Goal: Use online tool/utility: Utilize a website feature to perform a specific function

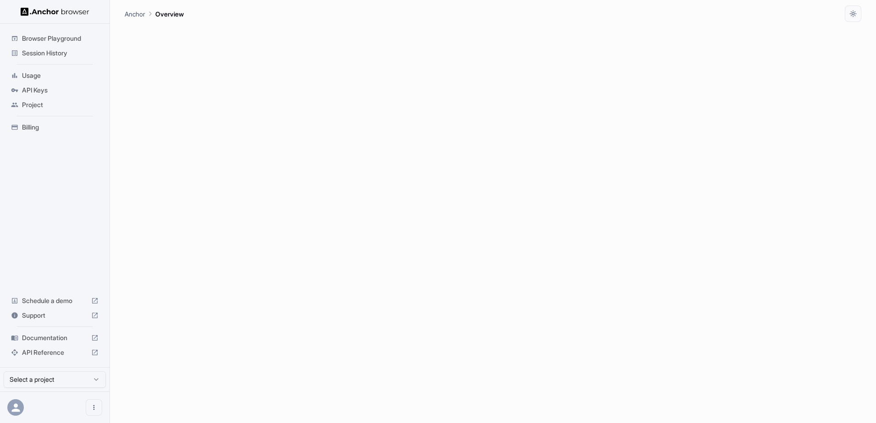
click at [60, 38] on span "Browser Playground" at bounding box center [60, 38] width 77 height 9
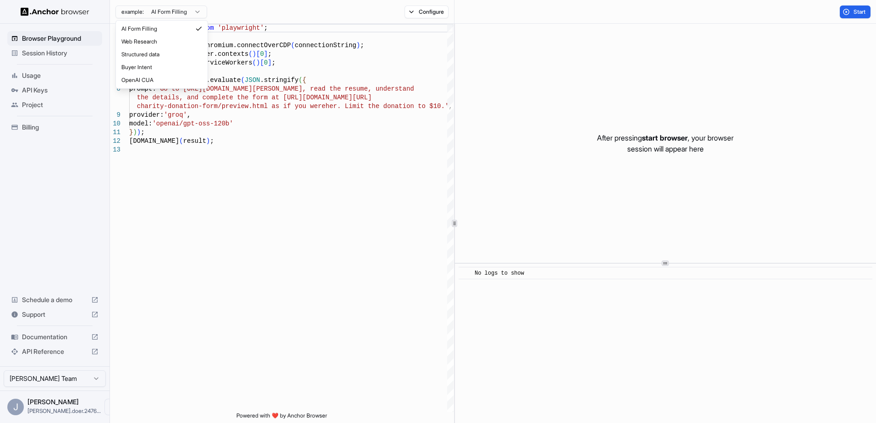
click at [184, 11] on html "Browser Playground Session History Usage API Keys Project Billing Schedule a de…" at bounding box center [438, 211] width 876 height 423
type textarea "**********"
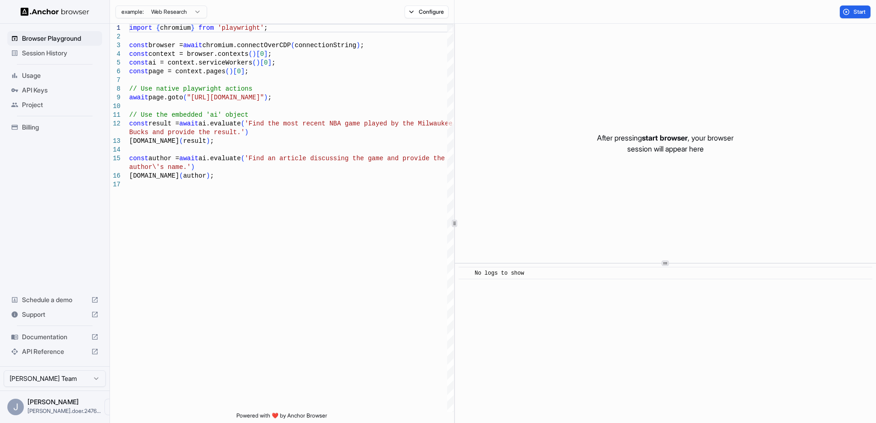
click at [34, 76] on span "Usage" at bounding box center [60, 75] width 77 height 9
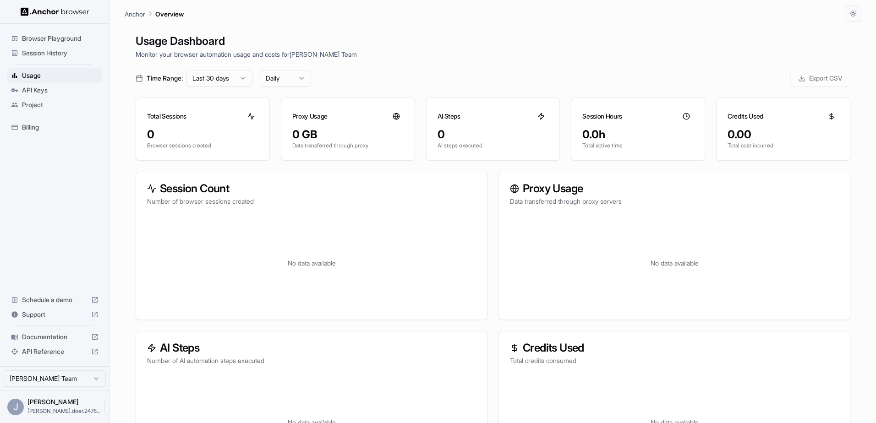
click at [35, 94] on span "API Keys" at bounding box center [60, 90] width 77 height 9
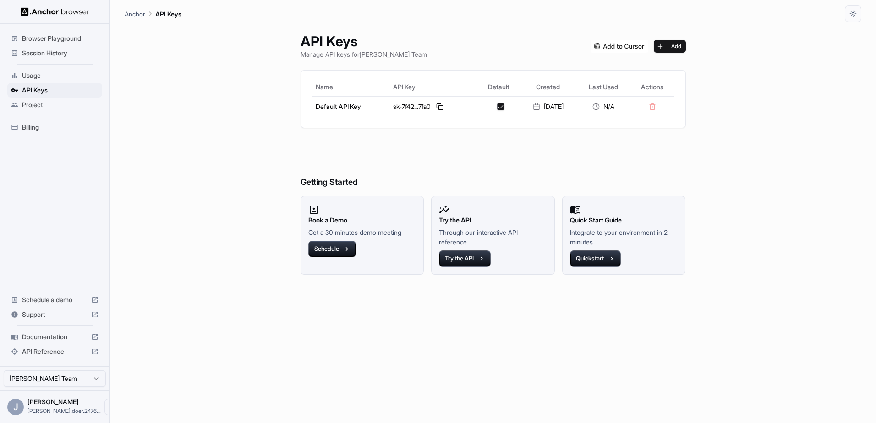
click at [31, 103] on span "Project" at bounding box center [60, 104] width 77 height 9
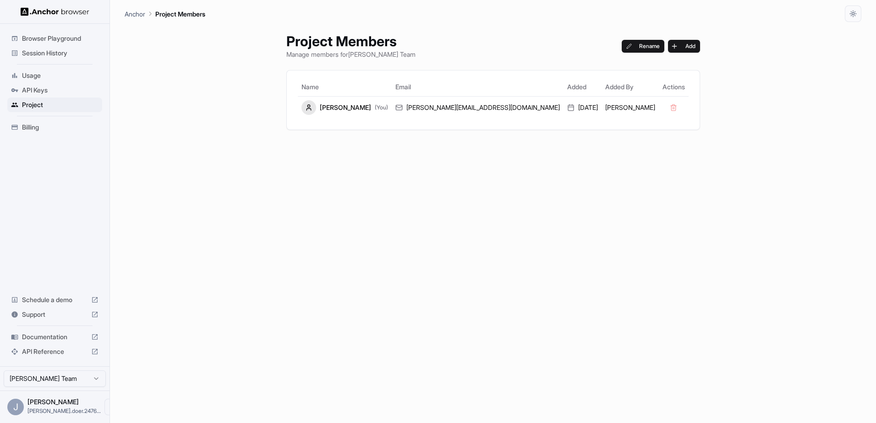
click at [50, 42] on span "Browser Playground" at bounding box center [60, 38] width 77 height 9
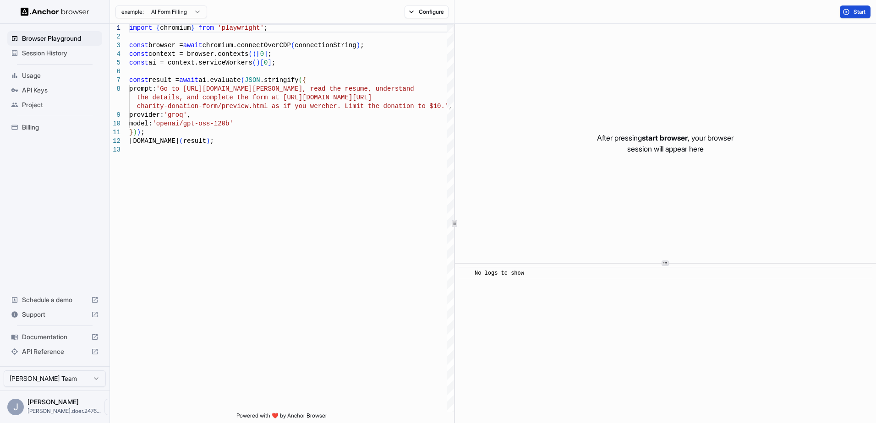
click at [855, 13] on span "Start" at bounding box center [859, 11] width 13 height 7
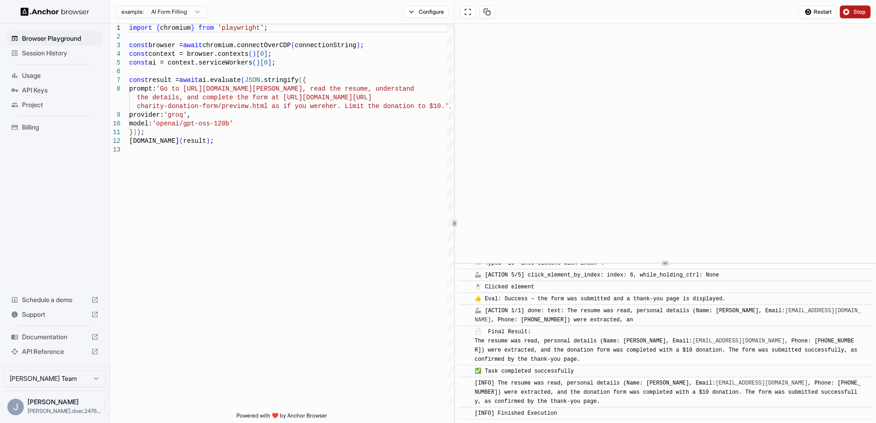
scroll to position [625, 0]
type textarea "**********"
click at [181, 113] on div "import { chromium } from 'playwright' ; const browser = await chromium.connectO…" at bounding box center [291, 279] width 324 height 510
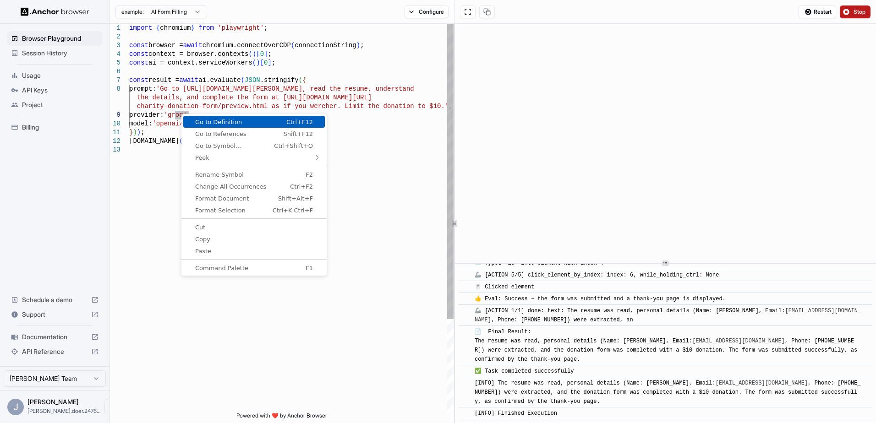
click at [197, 125] on span "Go to Definition" at bounding box center [221, 122] width 77 height 6
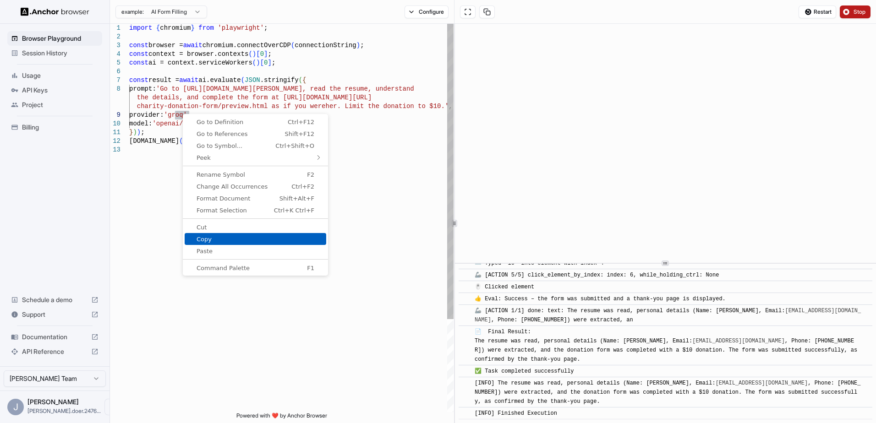
click at [217, 236] on span "Copy" at bounding box center [256, 239] width 142 height 6
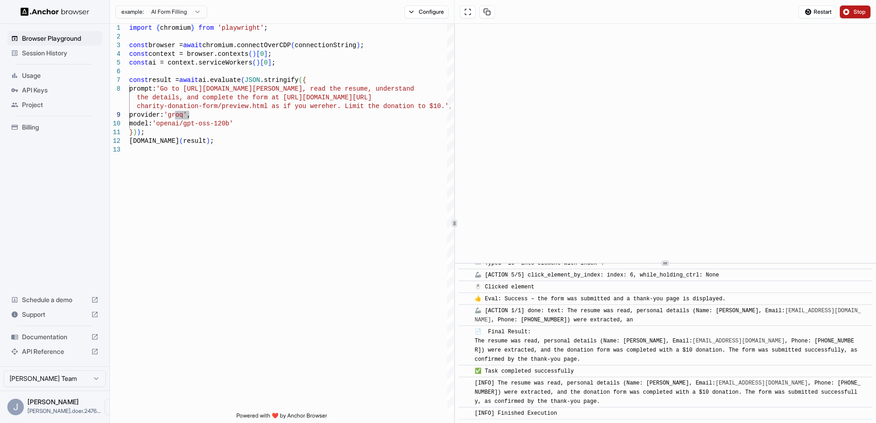
click at [53, 55] on span "Session History" at bounding box center [60, 53] width 77 height 9
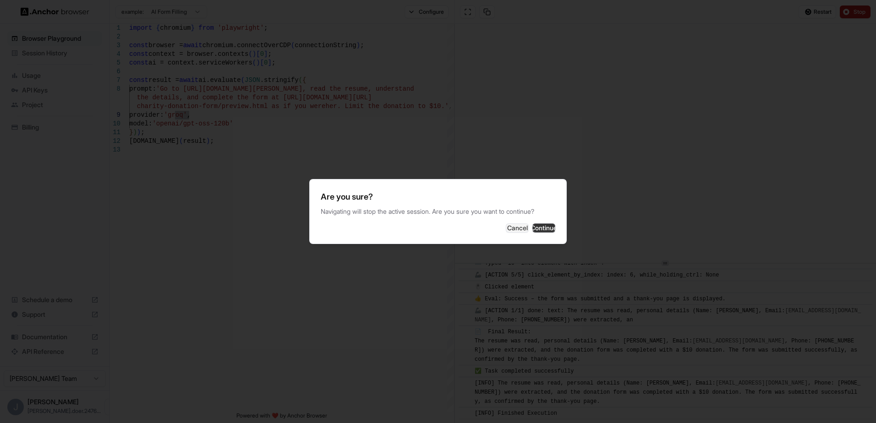
click at [537, 231] on button "Continue" at bounding box center [543, 228] width 23 height 9
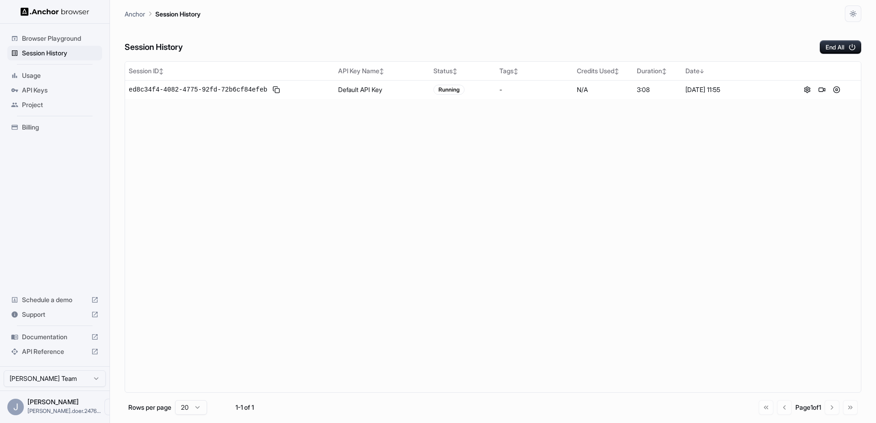
click at [37, 77] on span "Usage" at bounding box center [60, 75] width 77 height 9
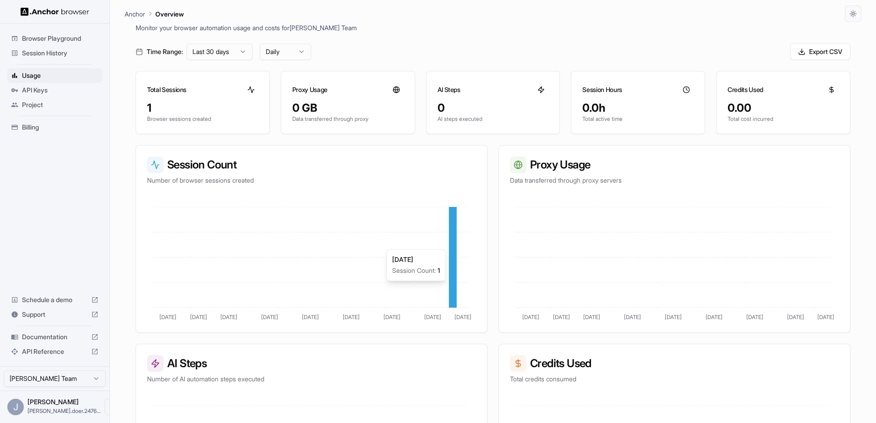
scroll to position [135, 0]
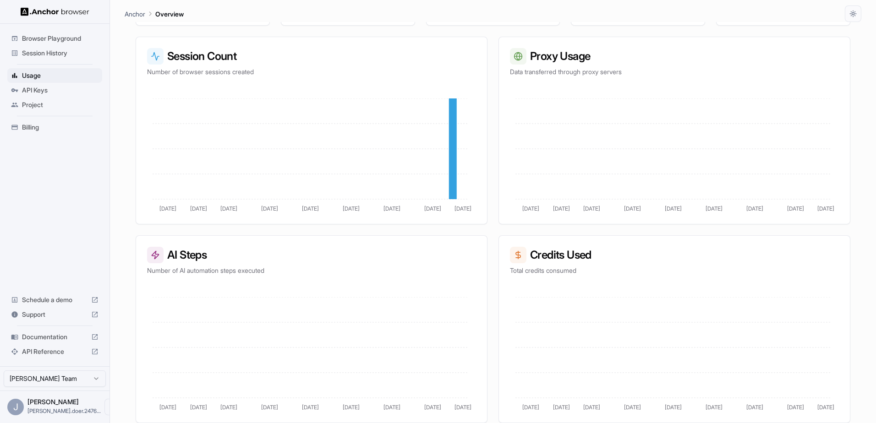
click at [40, 49] on span "Session History" at bounding box center [60, 53] width 77 height 9
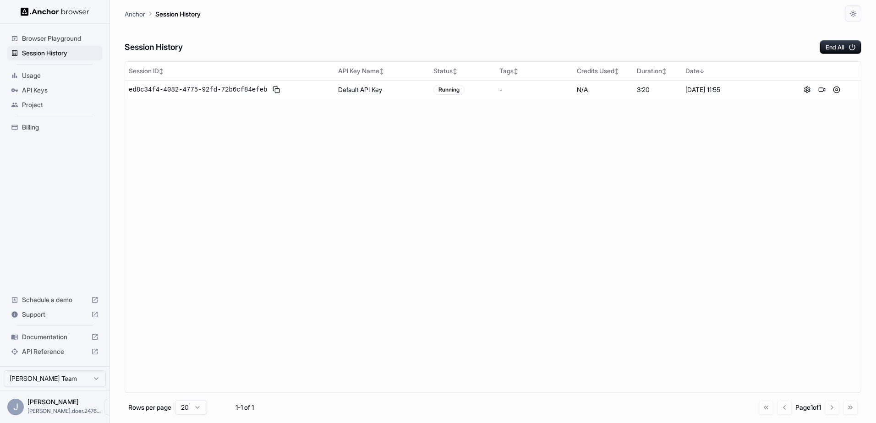
click at [51, 34] on span "Browser Playground" at bounding box center [60, 38] width 77 height 9
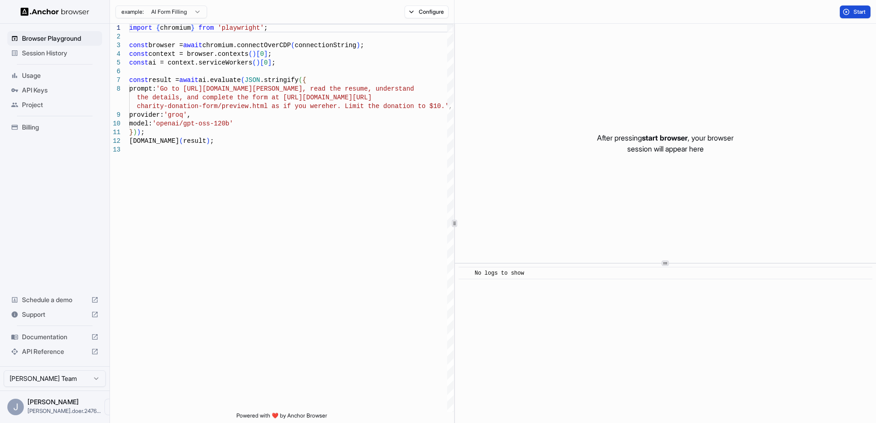
click at [853, 10] on span "Start" at bounding box center [859, 11] width 13 height 7
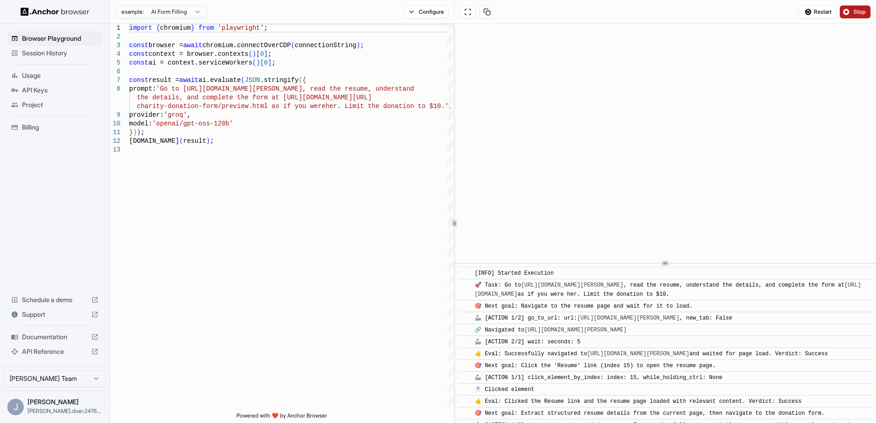
scroll to position [756, 0]
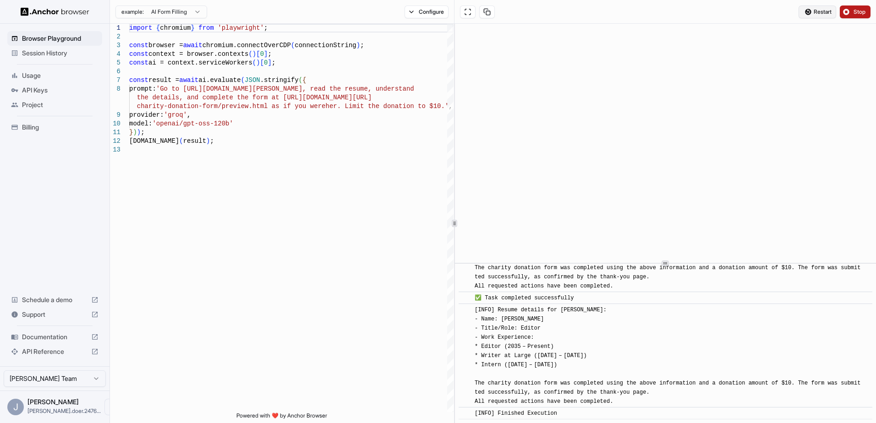
click at [828, 15] on span "Restart" at bounding box center [823, 11] width 18 height 7
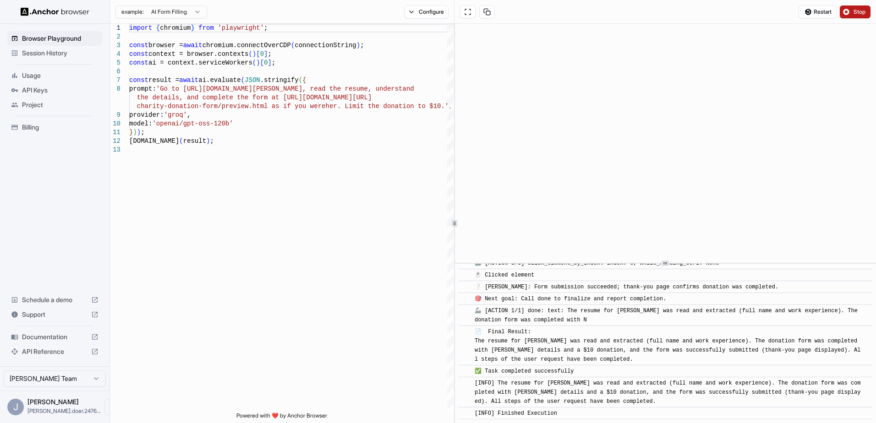
scroll to position [530, 0]
click at [853, 12] on span "Stop" at bounding box center [859, 11] width 13 height 7
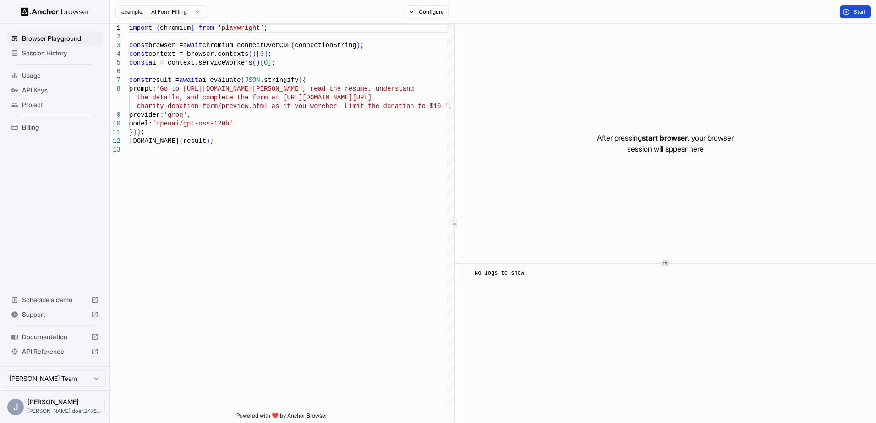
click at [853, 12] on span "Start" at bounding box center [859, 11] width 13 height 7
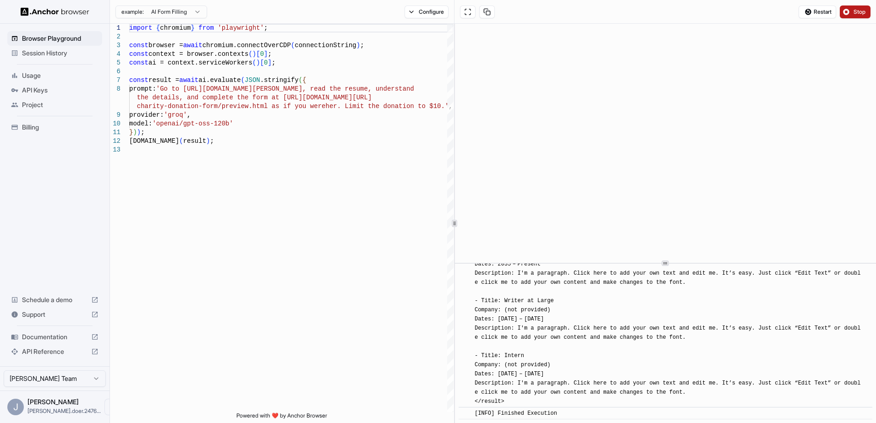
scroll to position [1091, 0]
drag, startPoint x: 127, startPoint y: 30, endPoint x: 216, endPoint y: 118, distance: 125.4
click at [223, 115] on div "1 2 3 4 5 6 7 8 9 10 11 12 13 import { chromium } from 'playwright' ; const bro…" at bounding box center [282, 218] width 344 height 388
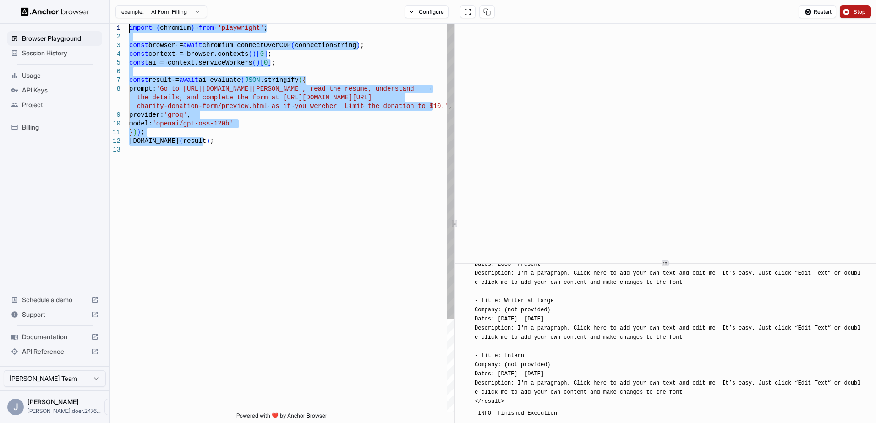
drag, startPoint x: 211, startPoint y: 143, endPoint x: 103, endPoint y: 20, distance: 163.6
click at [129, 24] on div "import { chromium } from 'playwright' ; const browser = await chromium.connectO…" at bounding box center [291, 279] width 324 height 510
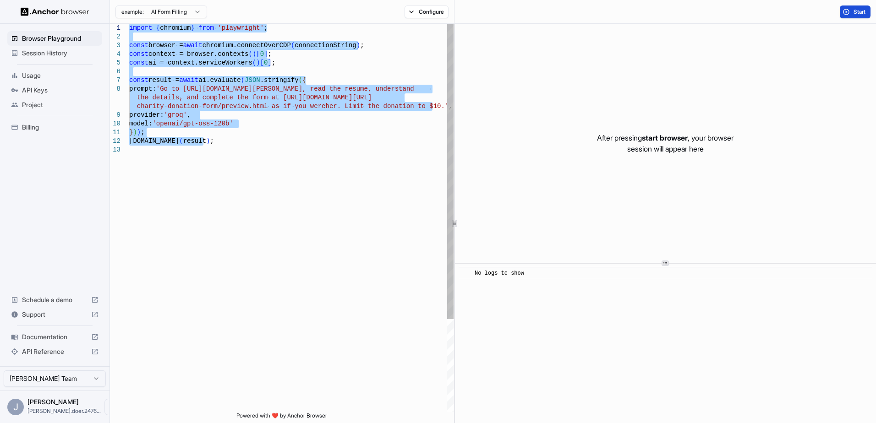
click at [248, 80] on div "import { chromium } from 'playwright' ; const browser = await chromium.connectO…" at bounding box center [291, 279] width 324 height 510
click at [181, 113] on div "import { chromium } from 'playwright' ; const browser = await chromium.connectO…" at bounding box center [291, 279] width 324 height 510
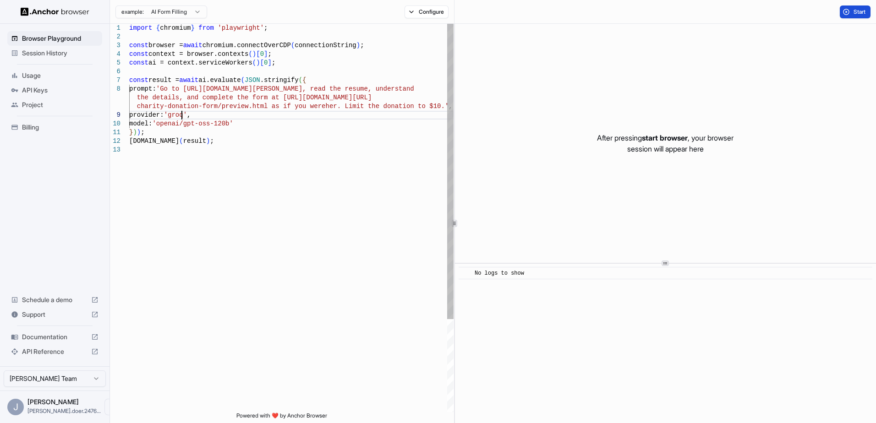
click at [181, 113] on div "import { chromium } from 'playwright' ; const browser = await chromium.connectO…" at bounding box center [291, 279] width 324 height 510
click at [857, 8] on span "Start" at bounding box center [859, 11] width 13 height 7
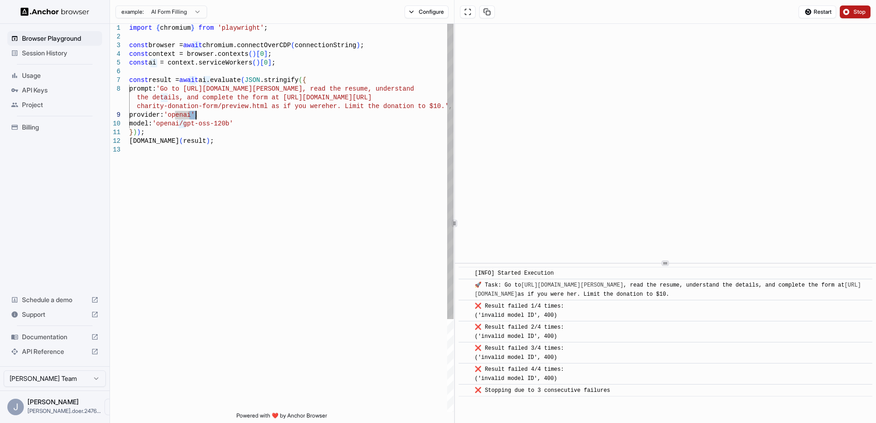
drag, startPoint x: 191, startPoint y: 115, endPoint x: 195, endPoint y: 115, distance: 4.6
click at [195, 115] on div "import { chromium } from 'playwright' ; const browser = await chromium.connectO…" at bounding box center [291, 279] width 324 height 510
click at [833, 9] on button "Restart" at bounding box center [818, 11] width 38 height 13
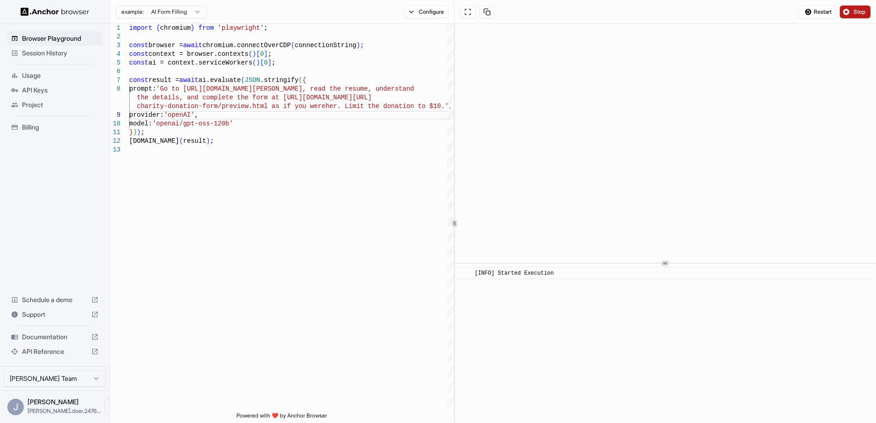
click at [855, 11] on span "Stop" at bounding box center [859, 11] width 13 height 7
click at [852, 14] on button "Start" at bounding box center [855, 11] width 31 height 13
click at [188, 116] on div "import { chromium } from 'playwright' ; const browser = await chromium.connectO…" at bounding box center [291, 279] width 324 height 510
drag, startPoint x: 232, startPoint y: 123, endPoint x: 167, endPoint y: 126, distance: 65.2
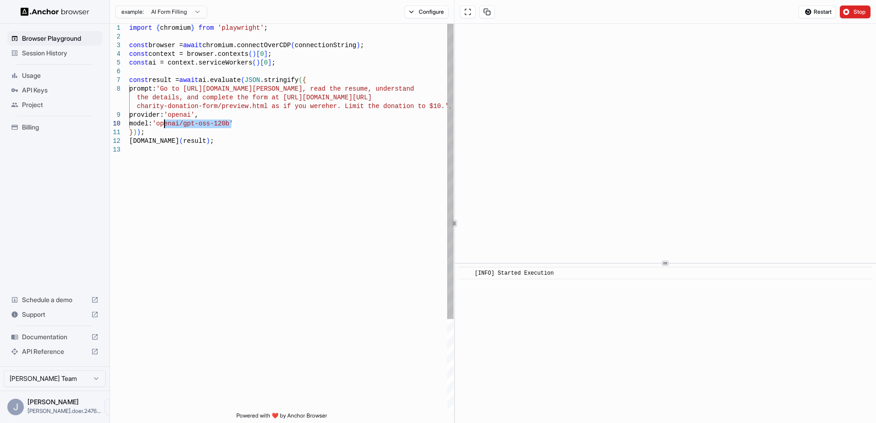
click at [166, 127] on div "import { chromium } from 'playwright' ; const browser = await chromium.connectO…" at bounding box center [291, 279] width 324 height 510
click at [853, 12] on span "Stop" at bounding box center [859, 11] width 13 height 7
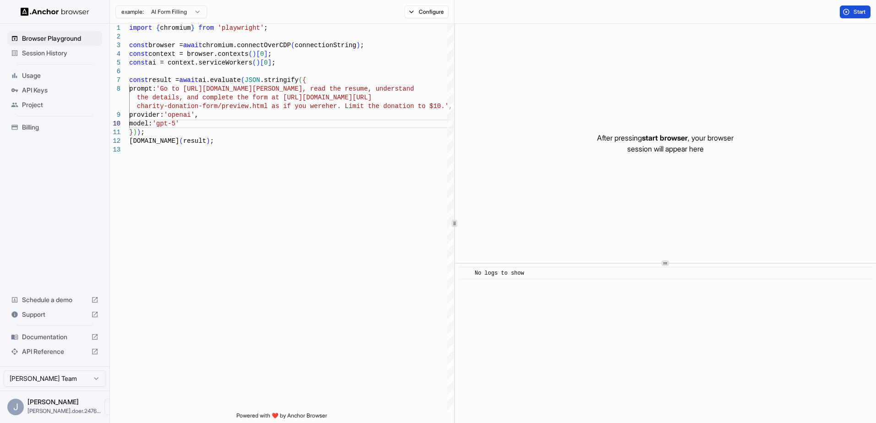
click at [852, 10] on button "Start" at bounding box center [855, 11] width 31 height 13
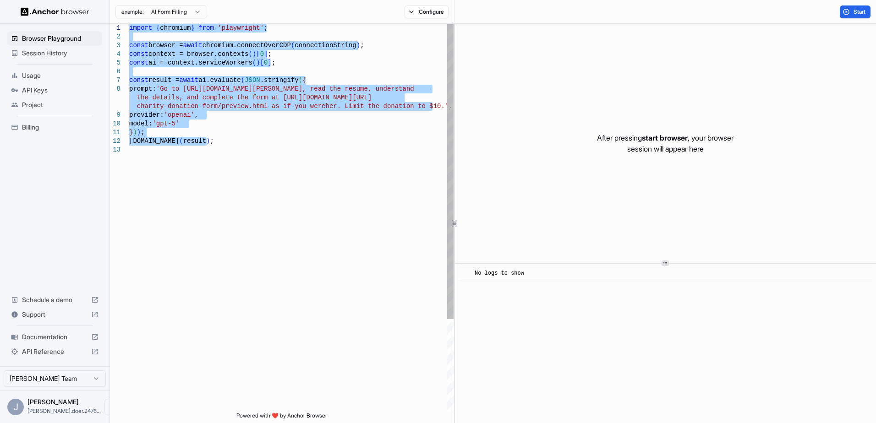
drag, startPoint x: 251, startPoint y: 156, endPoint x: 100, endPoint y: 22, distance: 201.5
click at [129, 24] on div "import { chromium } from 'playwright' ; const browser = await chromium.connectO…" at bounding box center [291, 279] width 324 height 510
click at [272, 208] on div "import { chromium } from 'playwright' ; const browser = await chromium.connectO…" at bounding box center [291, 279] width 324 height 510
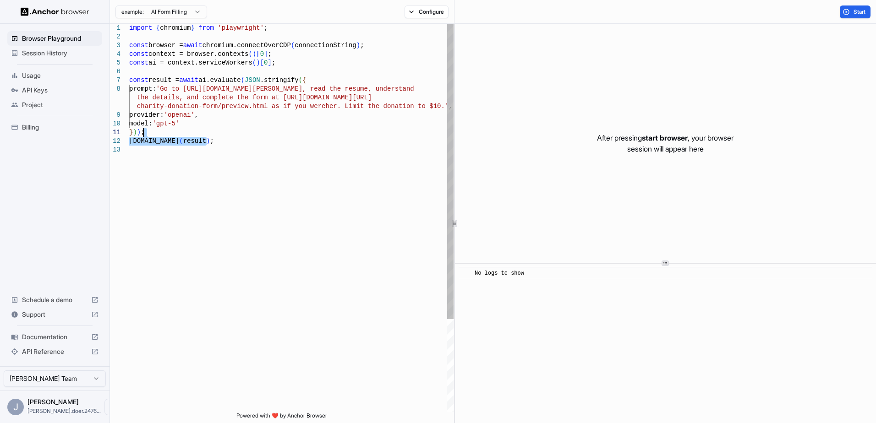
type textarea "**********"
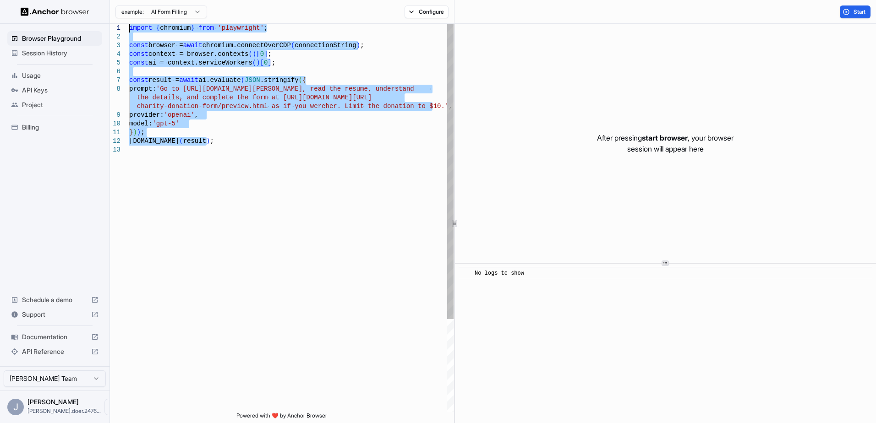
drag, startPoint x: 227, startPoint y: 147, endPoint x: 107, endPoint y: 28, distance: 169.1
click at [129, 28] on div "import { chromium } from 'playwright' ; const browser = await chromium.connectO…" at bounding box center [291, 279] width 324 height 510
